Goal: Complete application form

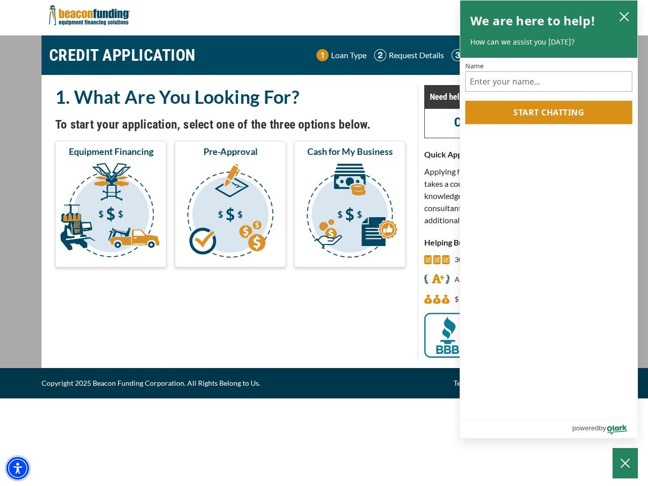
click at [18, 469] on img "Accessibility Menu" at bounding box center [18, 468] width 22 height 22
click at [111, 212] on body "Skip to main content Enable accessibility for low vision Open the accessibility…" at bounding box center [324, 243] width 648 height 486
click at [230, 212] on body "Skip to main content Enable accessibility for low vision Open the accessibility…" at bounding box center [324, 243] width 648 height 486
click at [350, 212] on body "Skip to main content Enable accessibility for low vision Open the accessibility…" at bounding box center [324, 243] width 648 height 486
click at [625, 16] on body "Skip to main content Enable accessibility for low vision Open the accessibility…" at bounding box center [324, 243] width 648 height 486
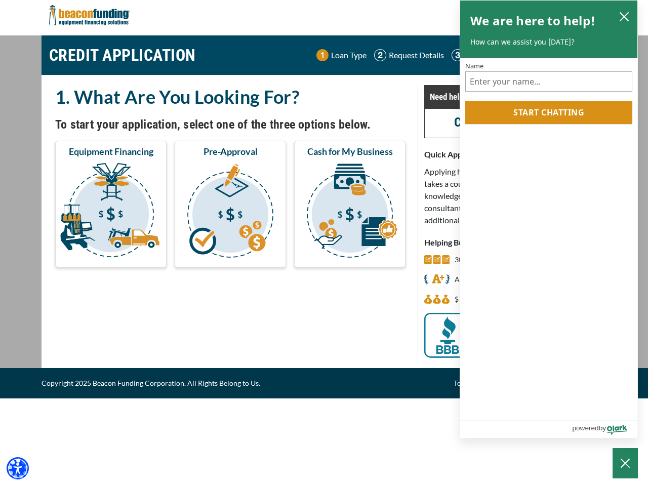
click at [549, 112] on body "Skip to main content Enable accessibility for low vision Open the accessibility…" at bounding box center [324, 243] width 648 height 486
click at [626, 464] on body "Skip to main content Enable accessibility for low vision Open the accessibility…" at bounding box center [324, 243] width 648 height 486
